Goal: Find specific page/section: Find specific page/section

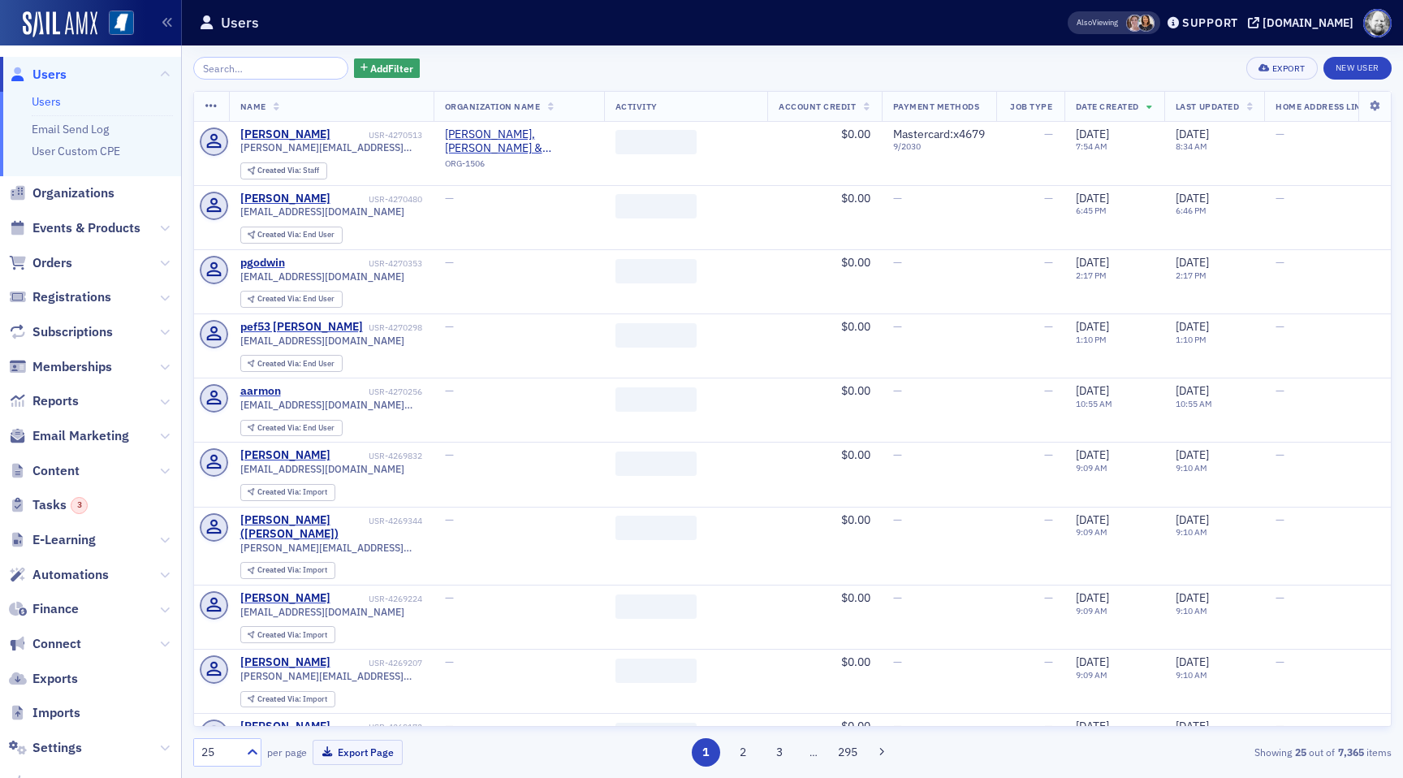
click at [88, 218] on span "Events & Products" at bounding box center [90, 228] width 181 height 35
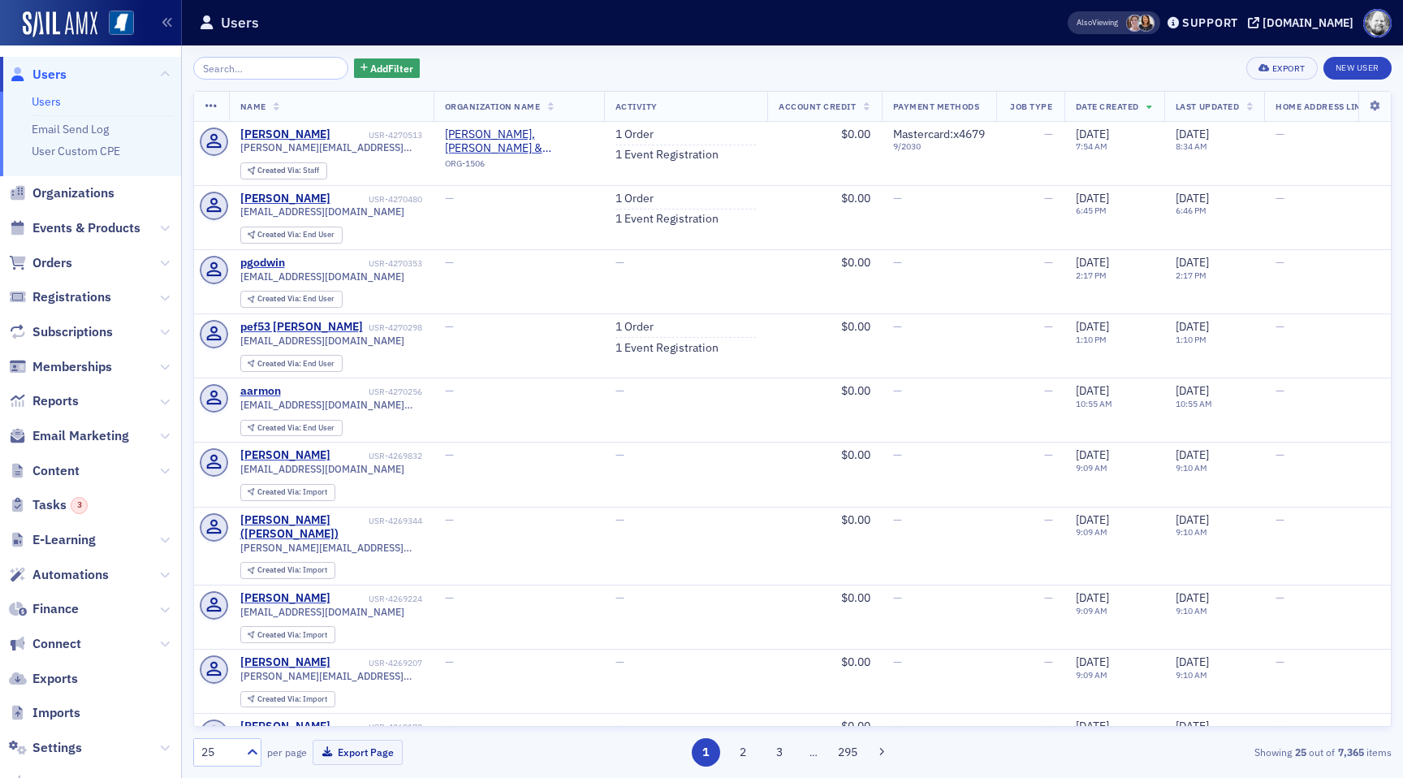
click at [92, 237] on span "Events & Products" at bounding box center [90, 228] width 181 height 35
click at [92, 231] on span "Events & Products" at bounding box center [86, 228] width 108 height 18
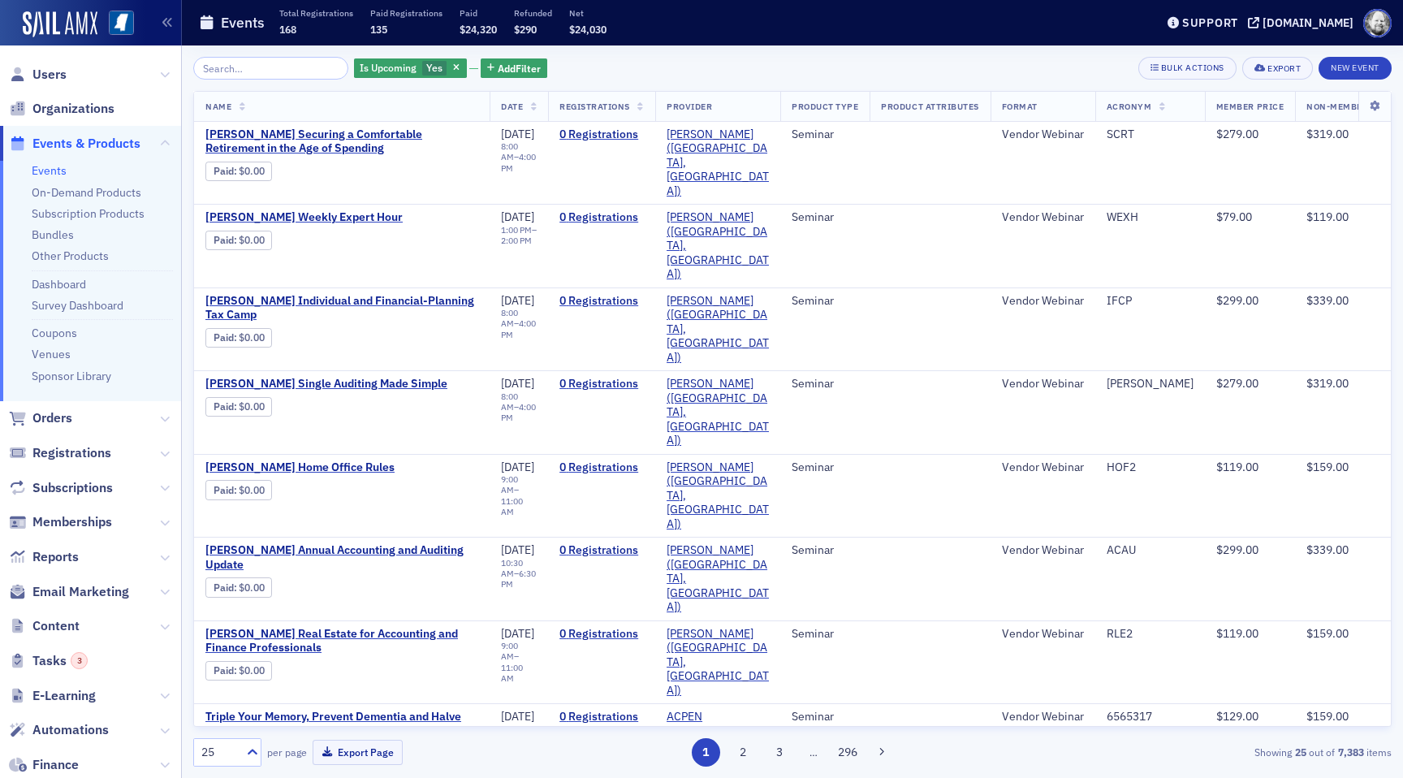
click at [283, 71] on input "search" at bounding box center [270, 68] width 155 height 23
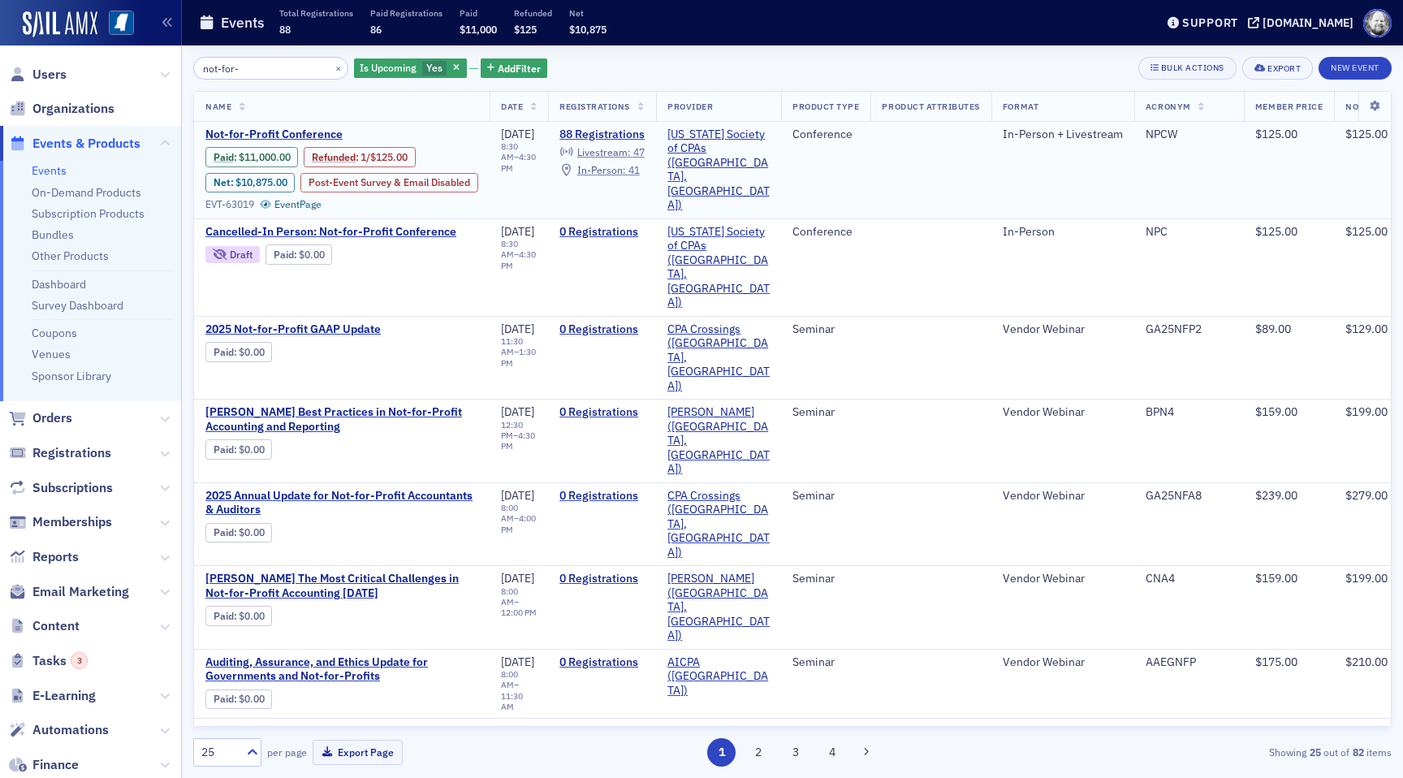
type input "not-for-"
click at [285, 141] on span "Paid : $11,000.00 Refunded : 1 / $125.00 Net : $10,875.00 Post-Event Survey & E…" at bounding box center [341, 175] width 273 height 69
click at [285, 135] on span "Not-for-Profit Conference" at bounding box center [341, 134] width 273 height 15
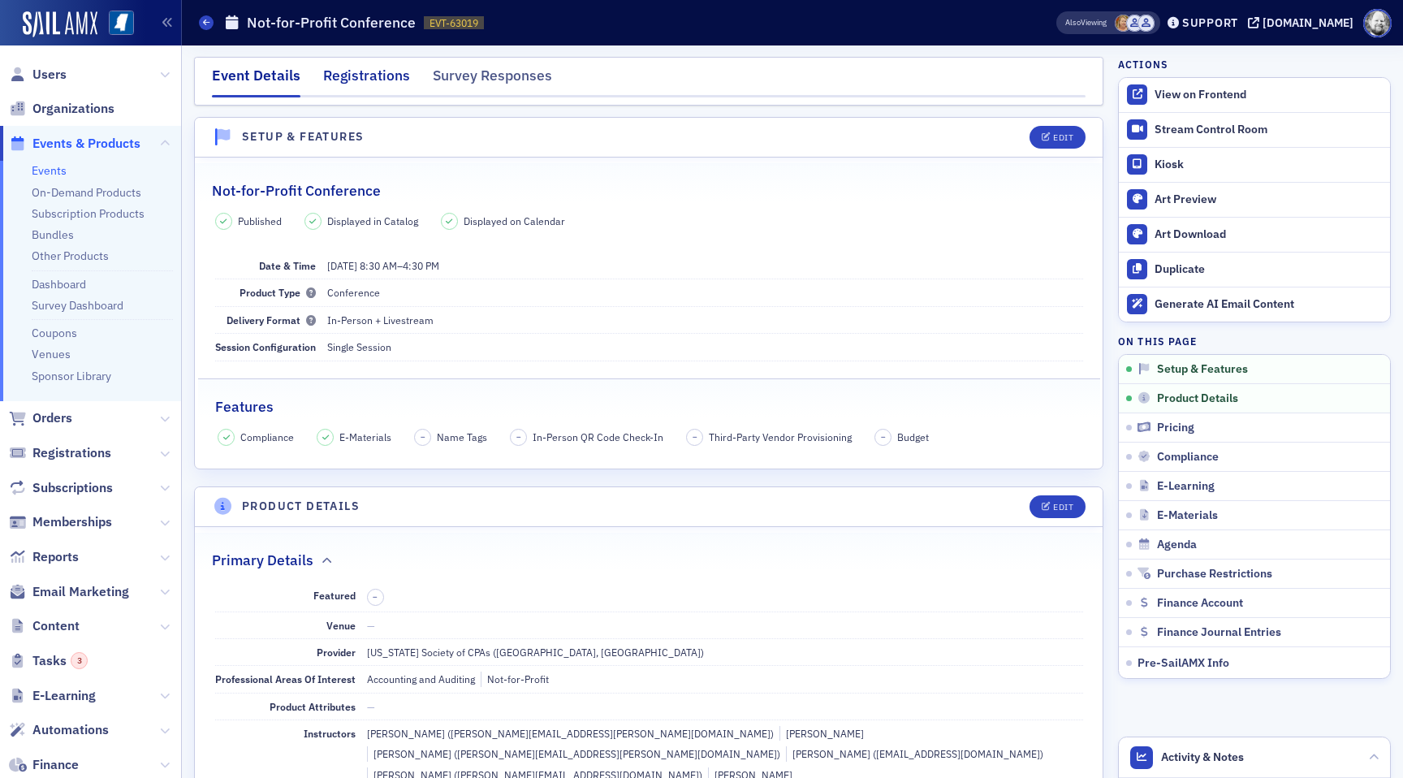
click at [367, 84] on div "Registrations" at bounding box center [366, 80] width 87 height 30
